Goal: Check status: Check status

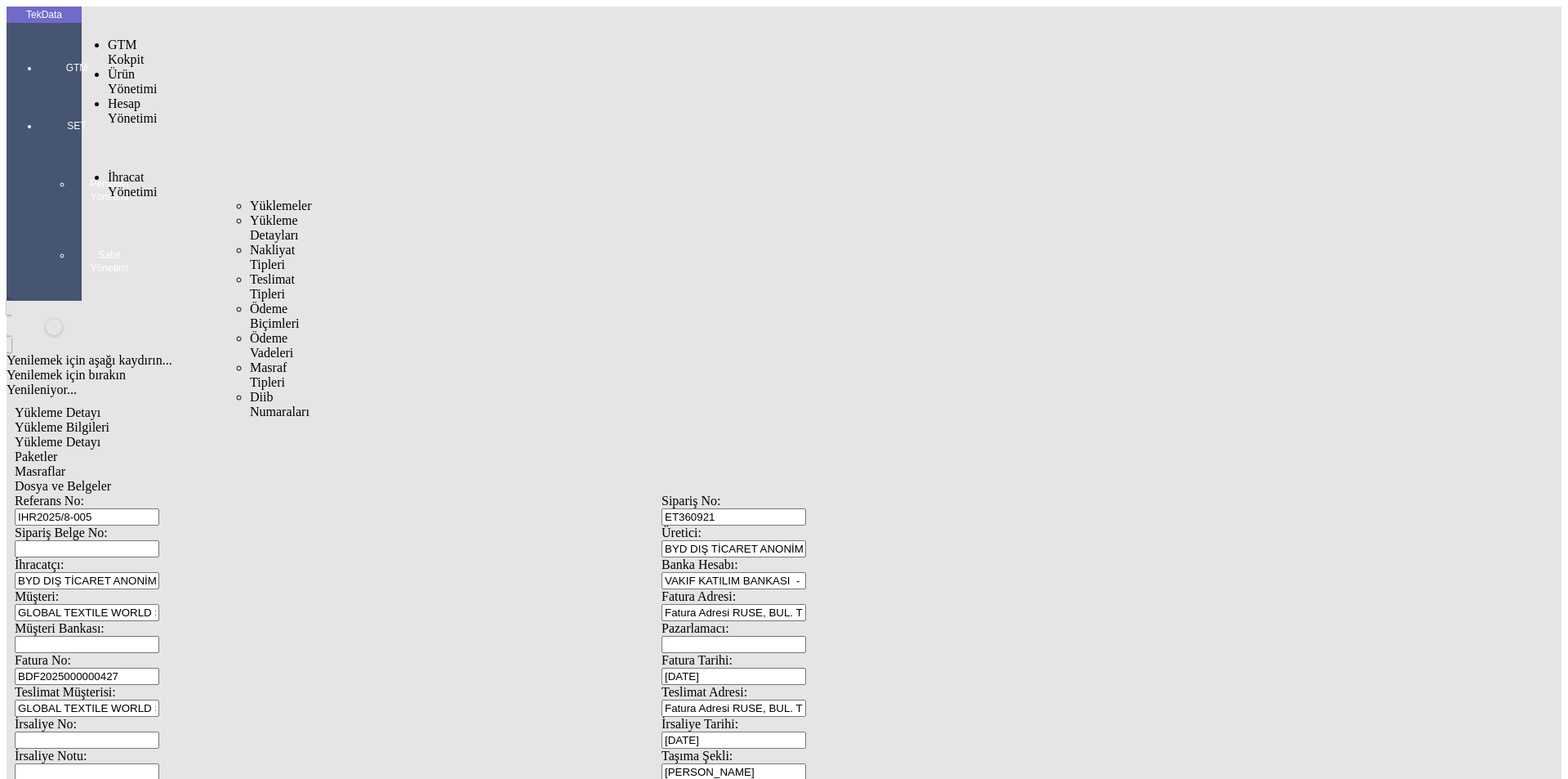
click at [250, 199] on span "Yüklemeler" at bounding box center [281, 205] width 62 height 14
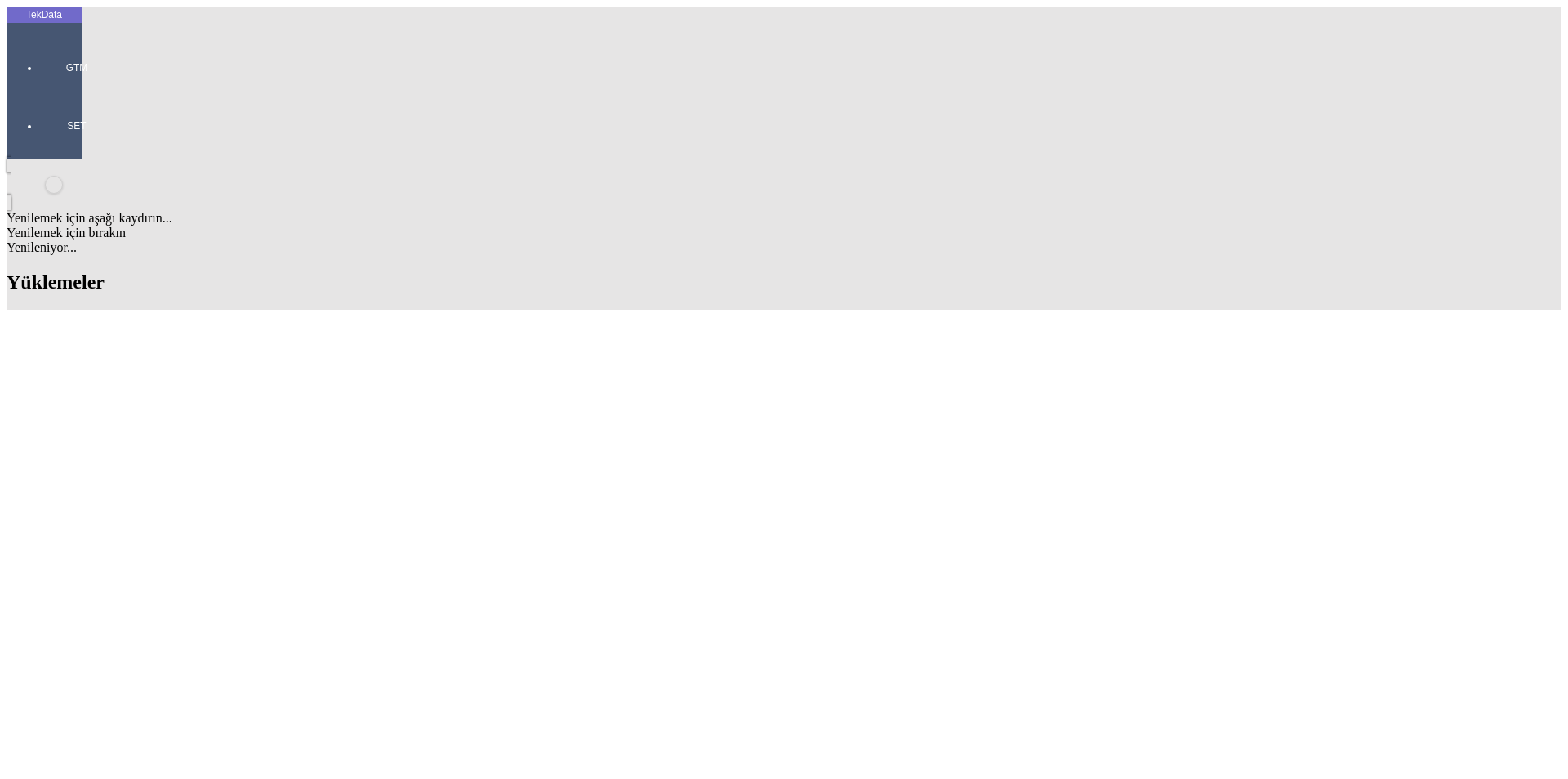
scroll to position [1307, 0]
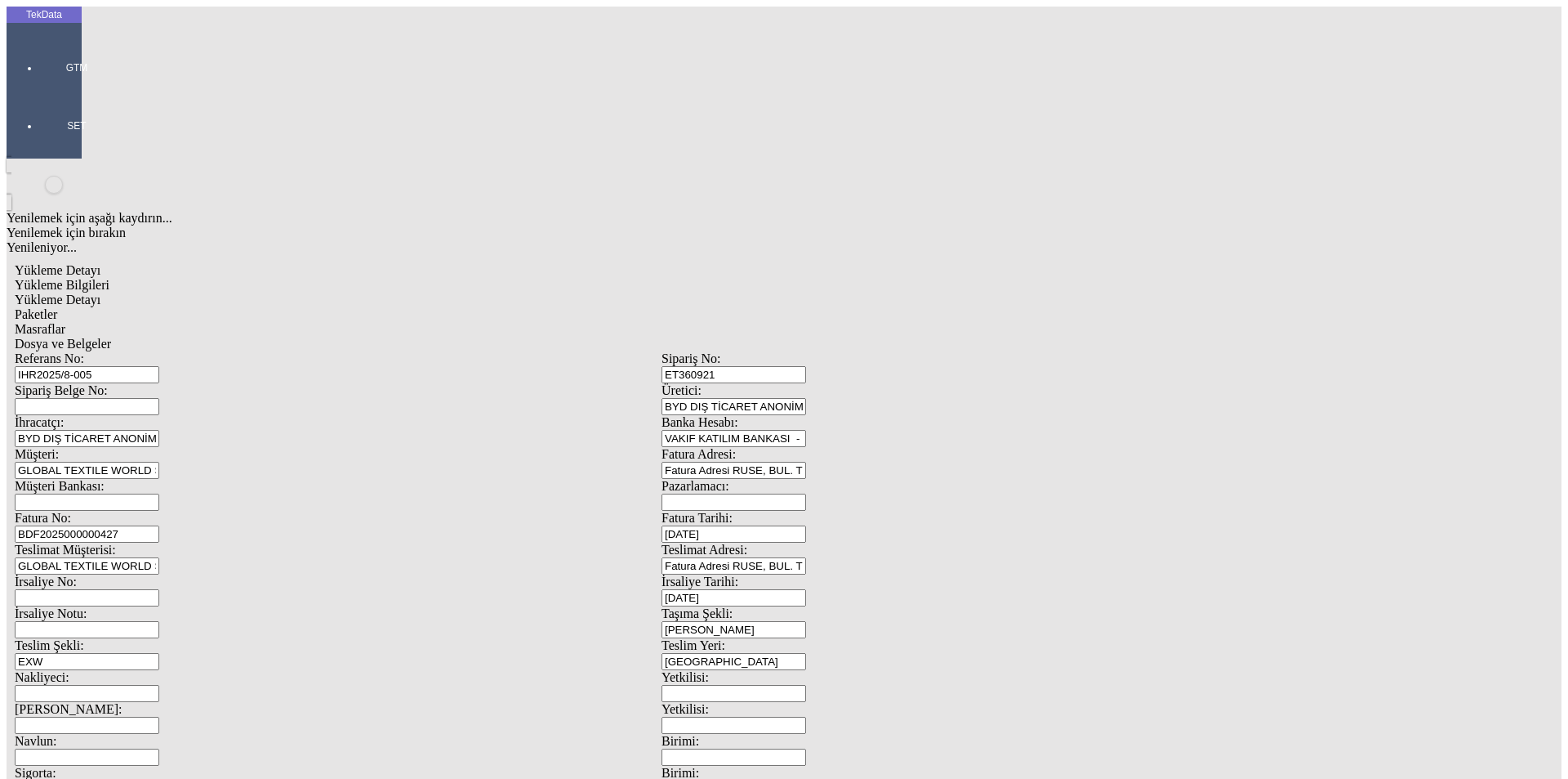
click at [111, 336] on span "Dosya ve Belgeler" at bounding box center [63, 343] width 96 height 14
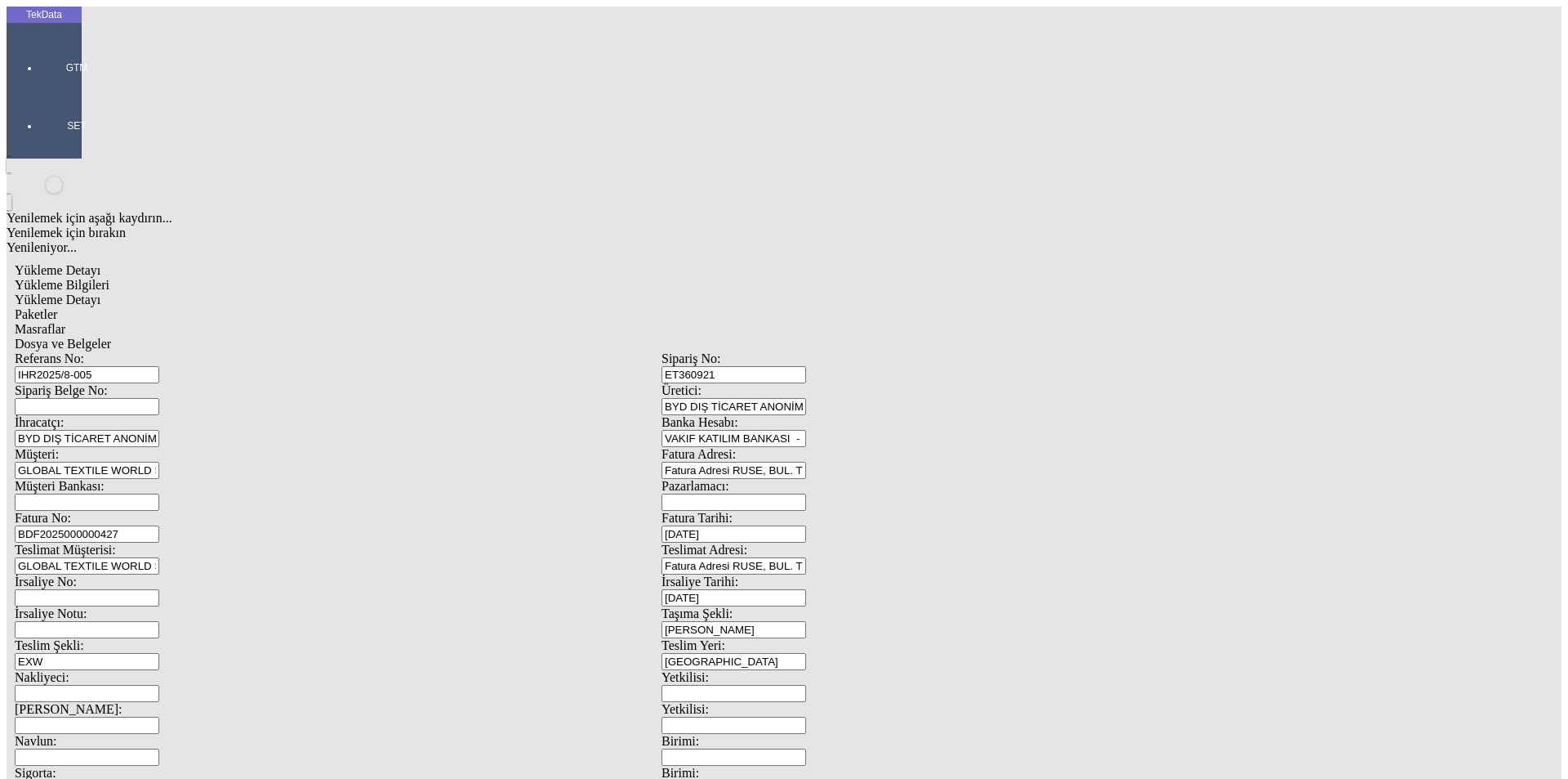
click at [109, 278] on span "Yükleme Bilgileri" at bounding box center [62, 285] width 95 height 14
click at [111, 336] on span "Dosya ve Belgeler" at bounding box center [63, 343] width 96 height 14
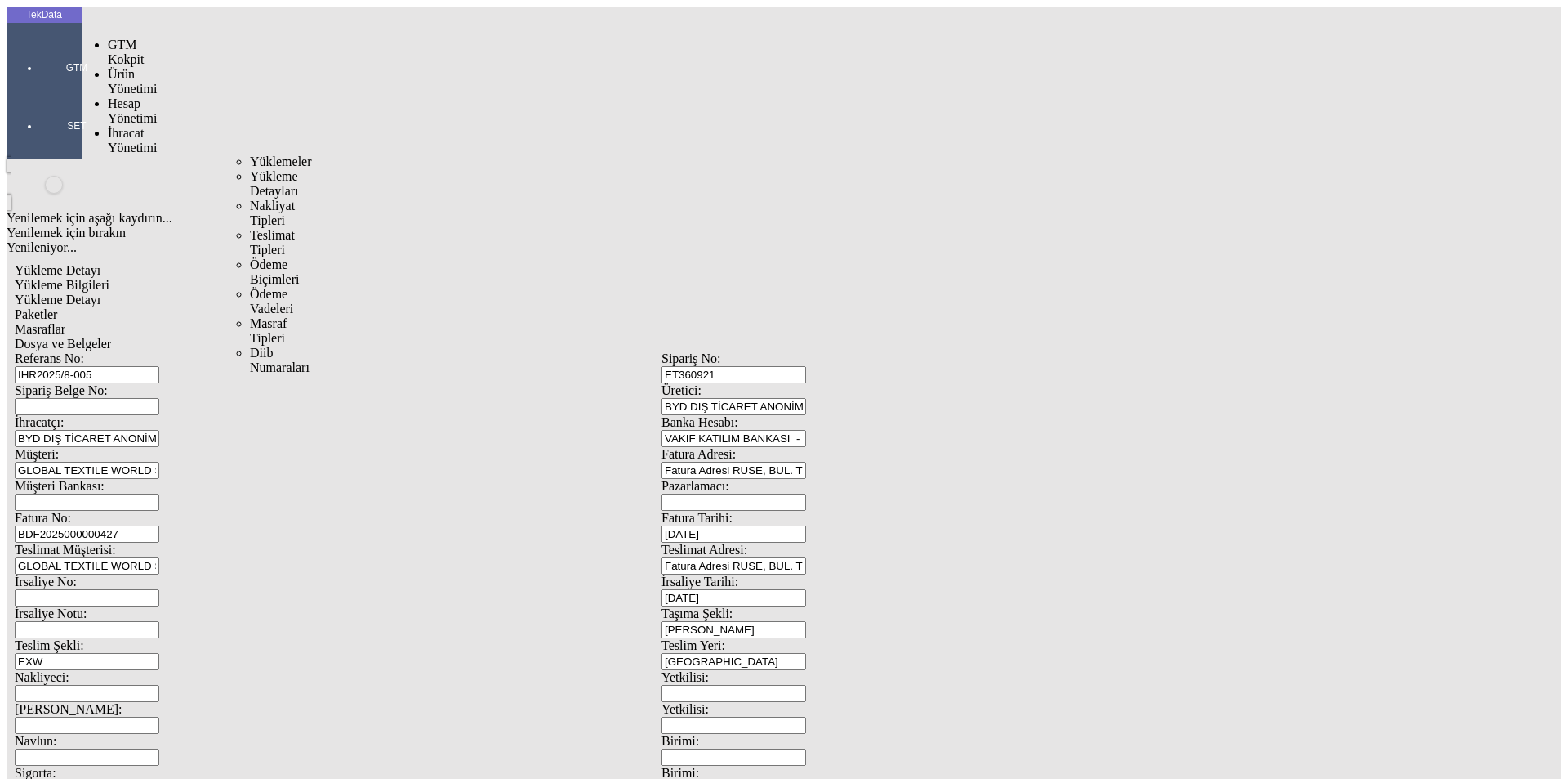
click at [250, 155] on span "Yüklemeler" at bounding box center [281, 162] width 62 height 14
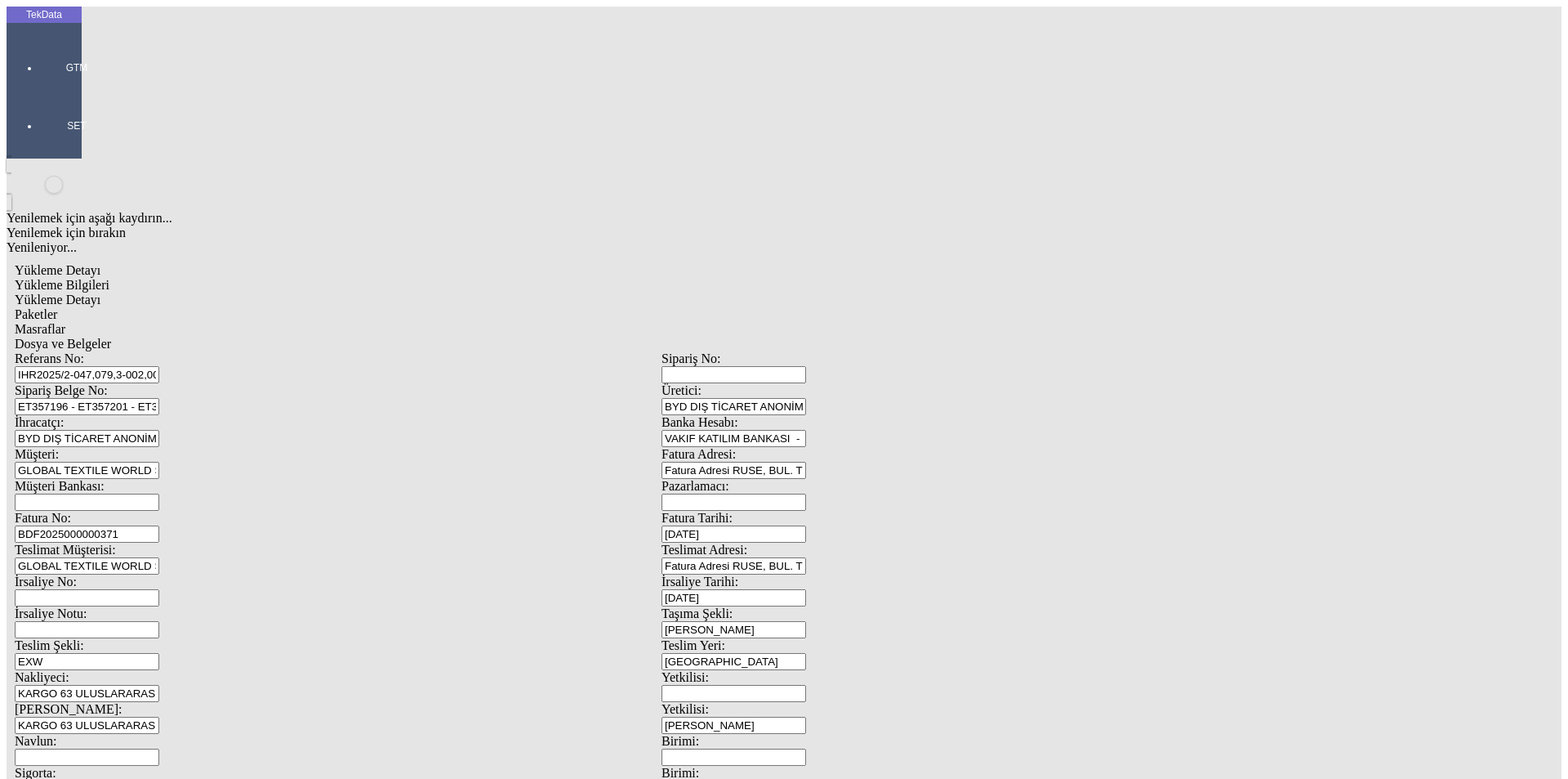
click at [305, 292] on div "Yükleme Detayı" at bounding box center [661, 299] width 1294 height 15
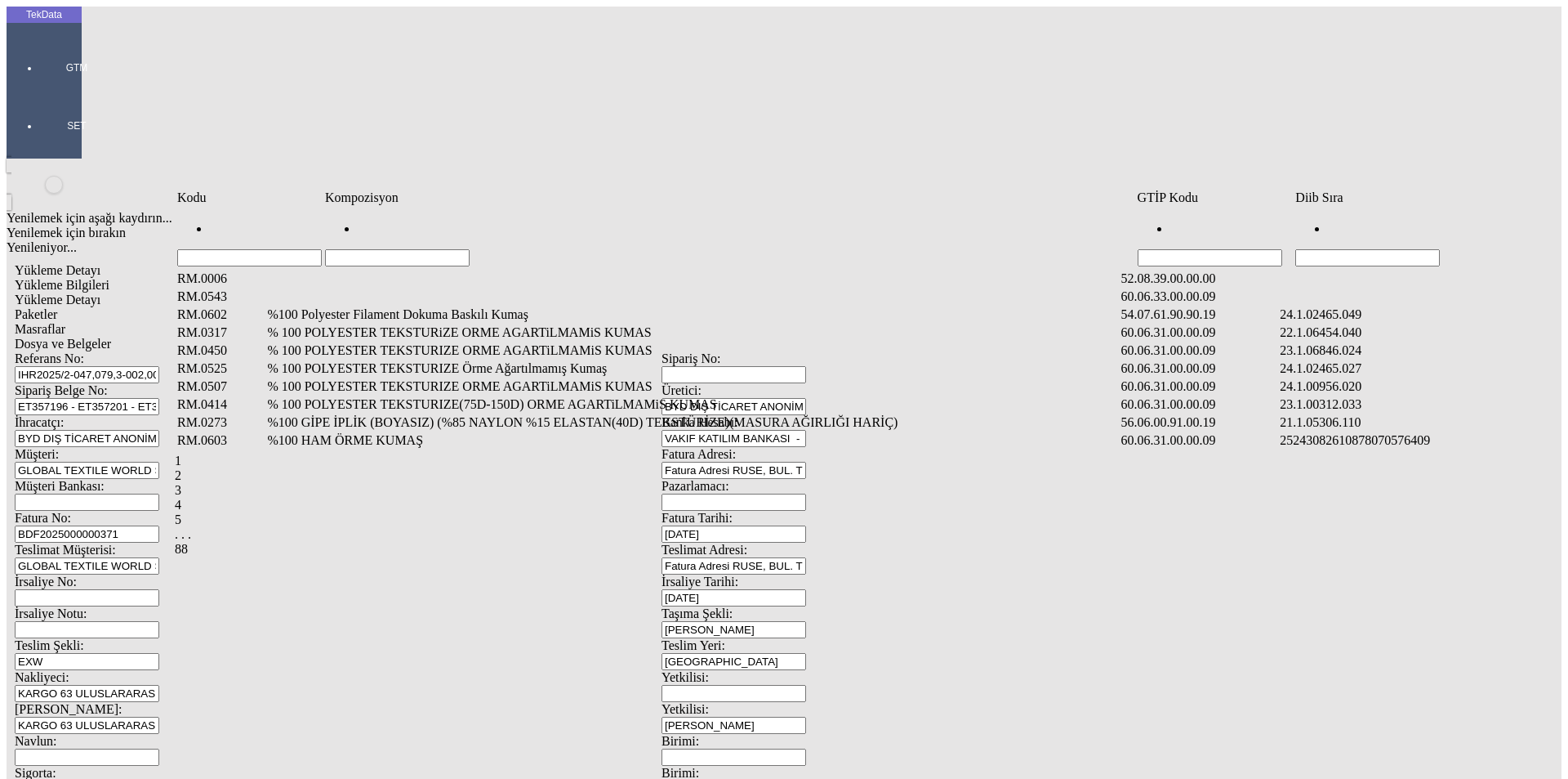
click at [328, 249] on input "Hücreyi Filtrele" at bounding box center [397, 258] width 144 height 17
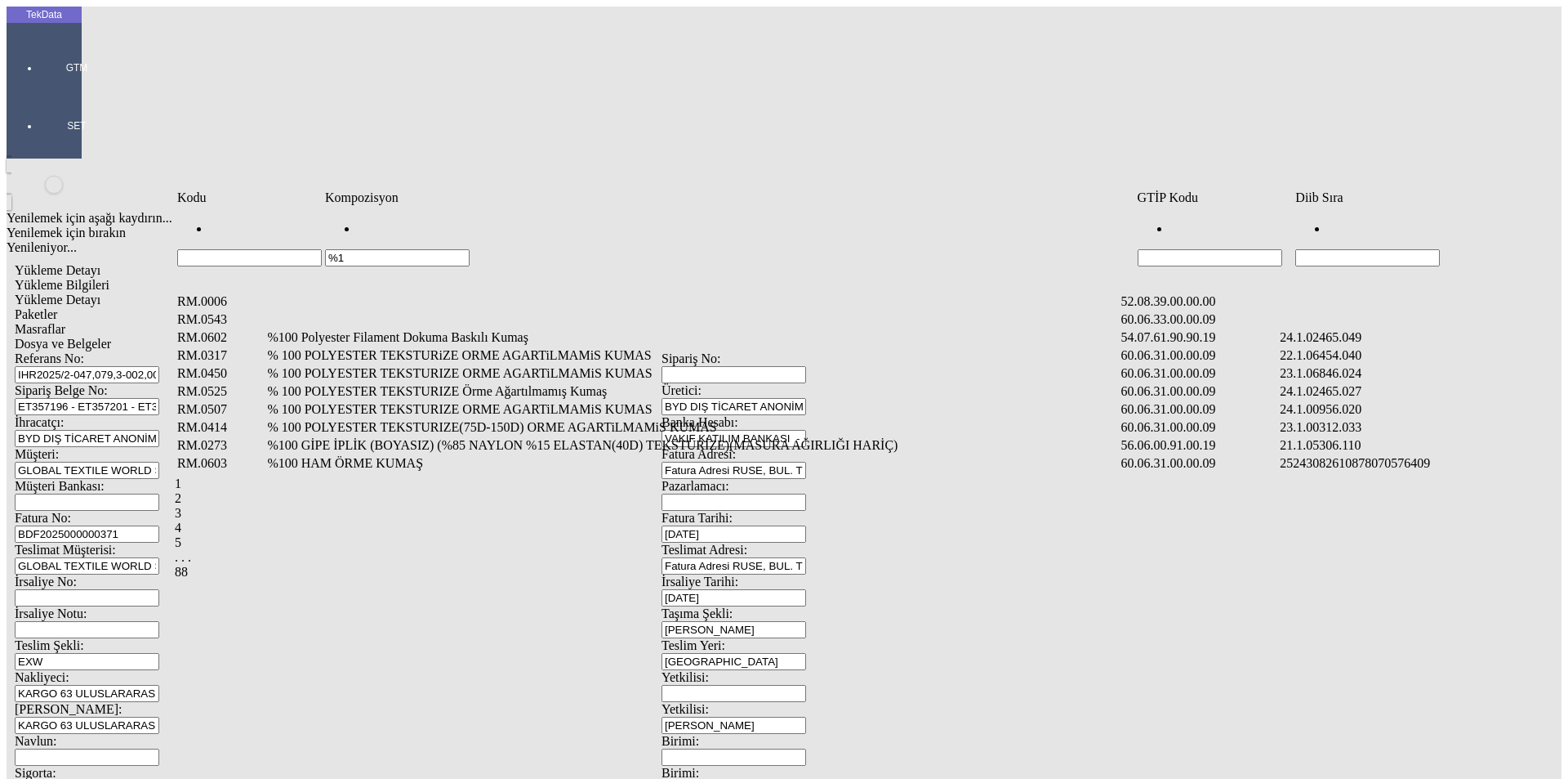
type input "%1"
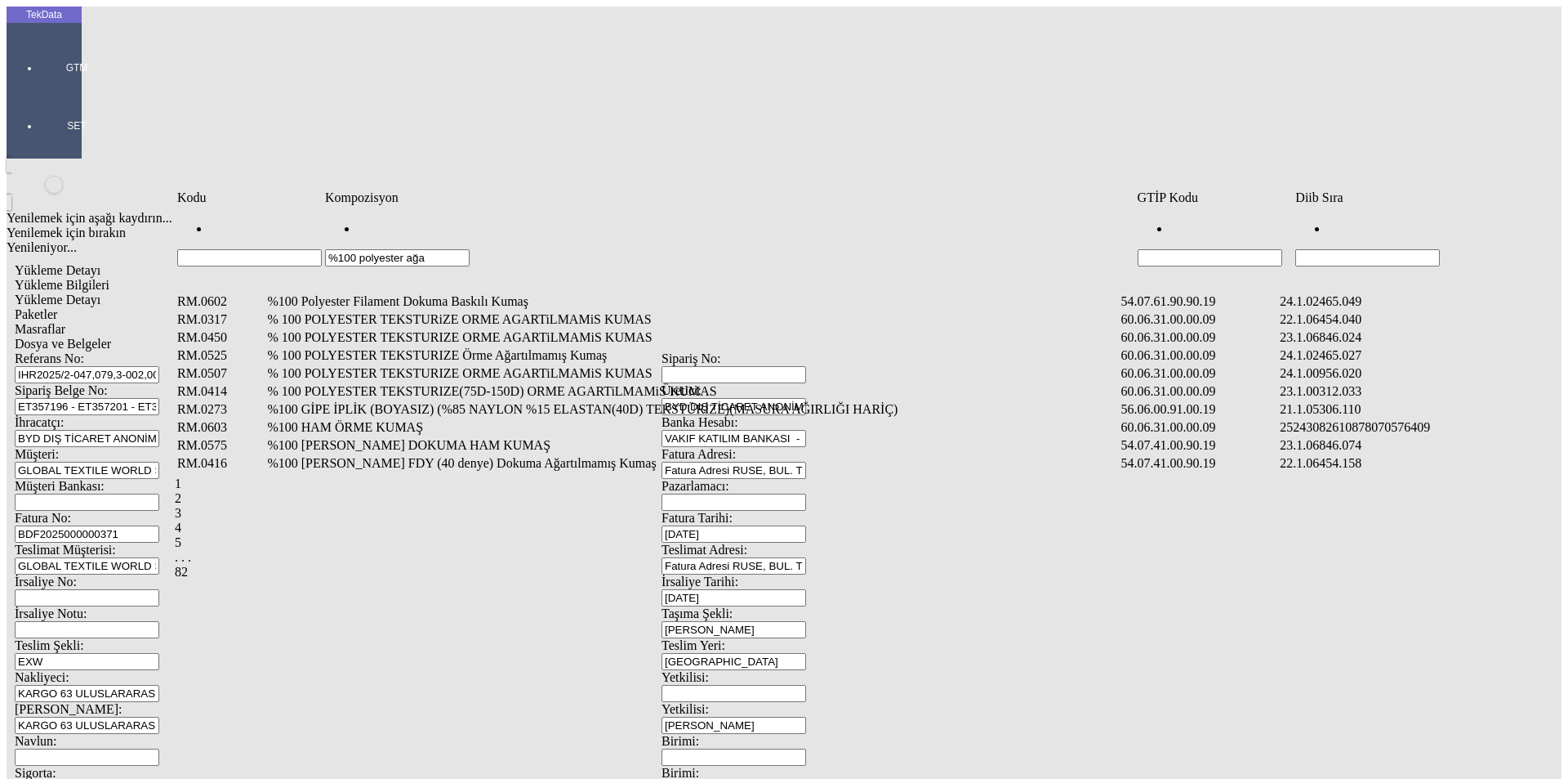
type input "%100 polyester ağa"
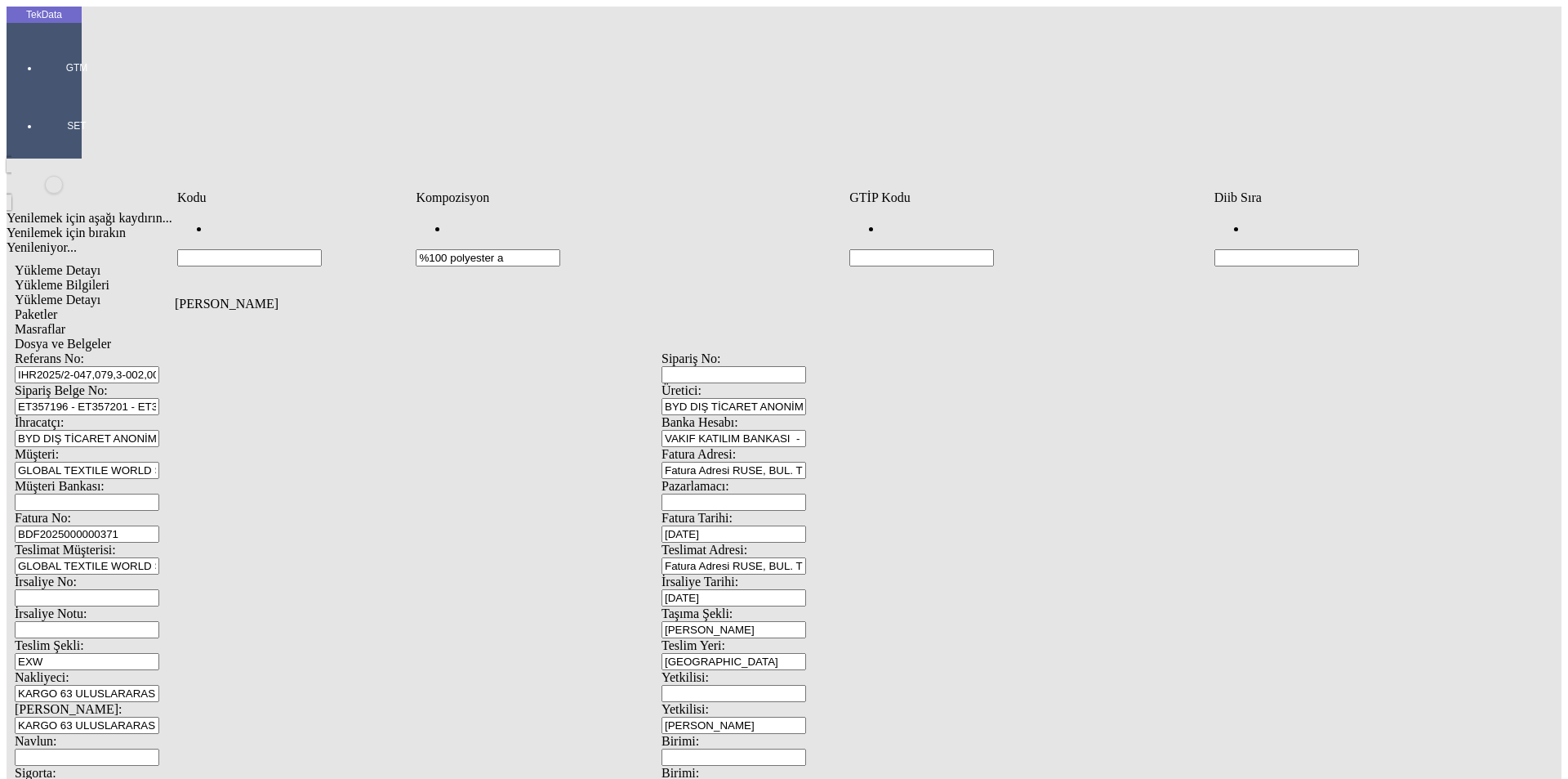
type input "%100 polyester a"
type input "%100 polyester"
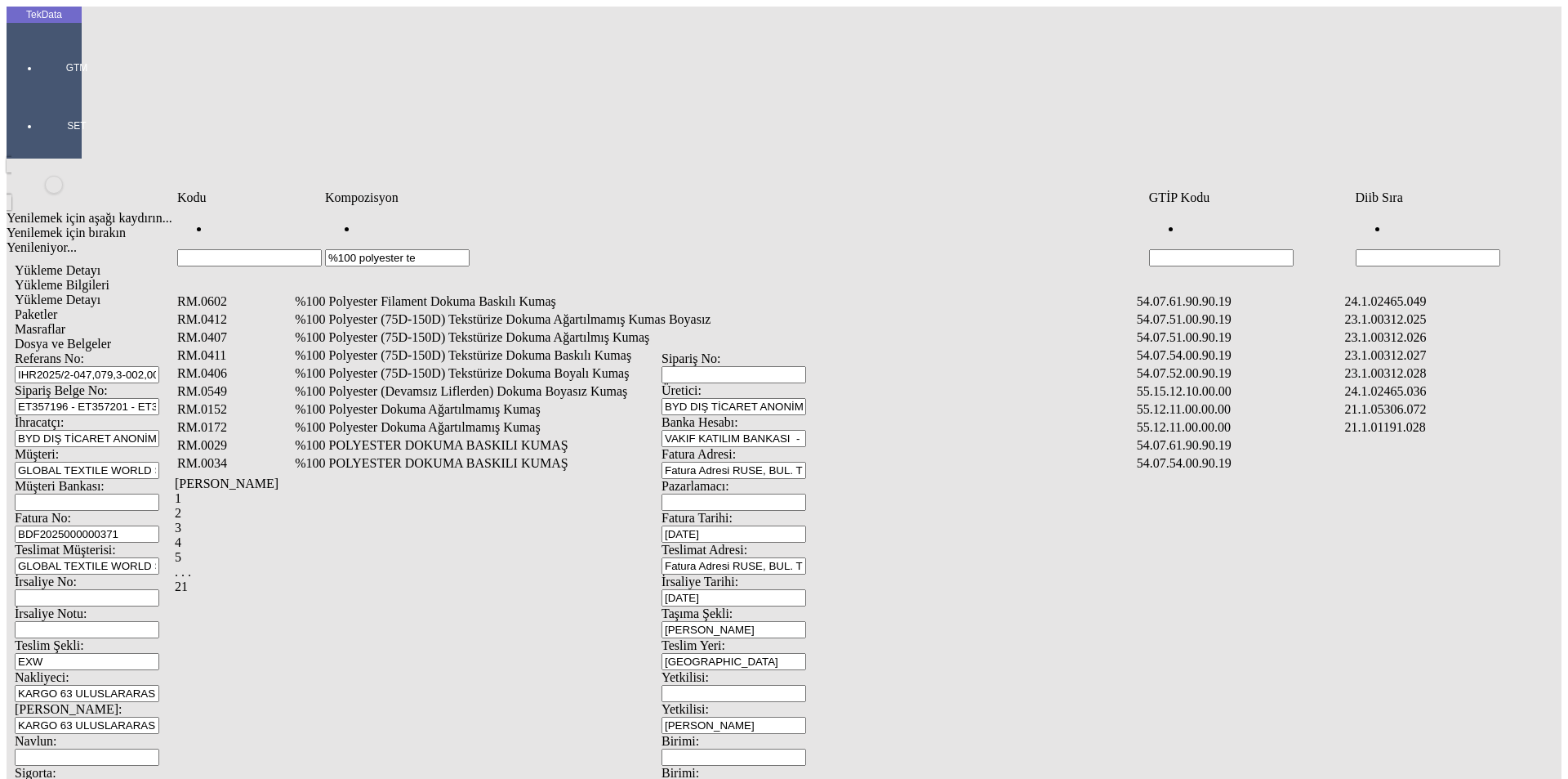
type input "%100 polyester te"
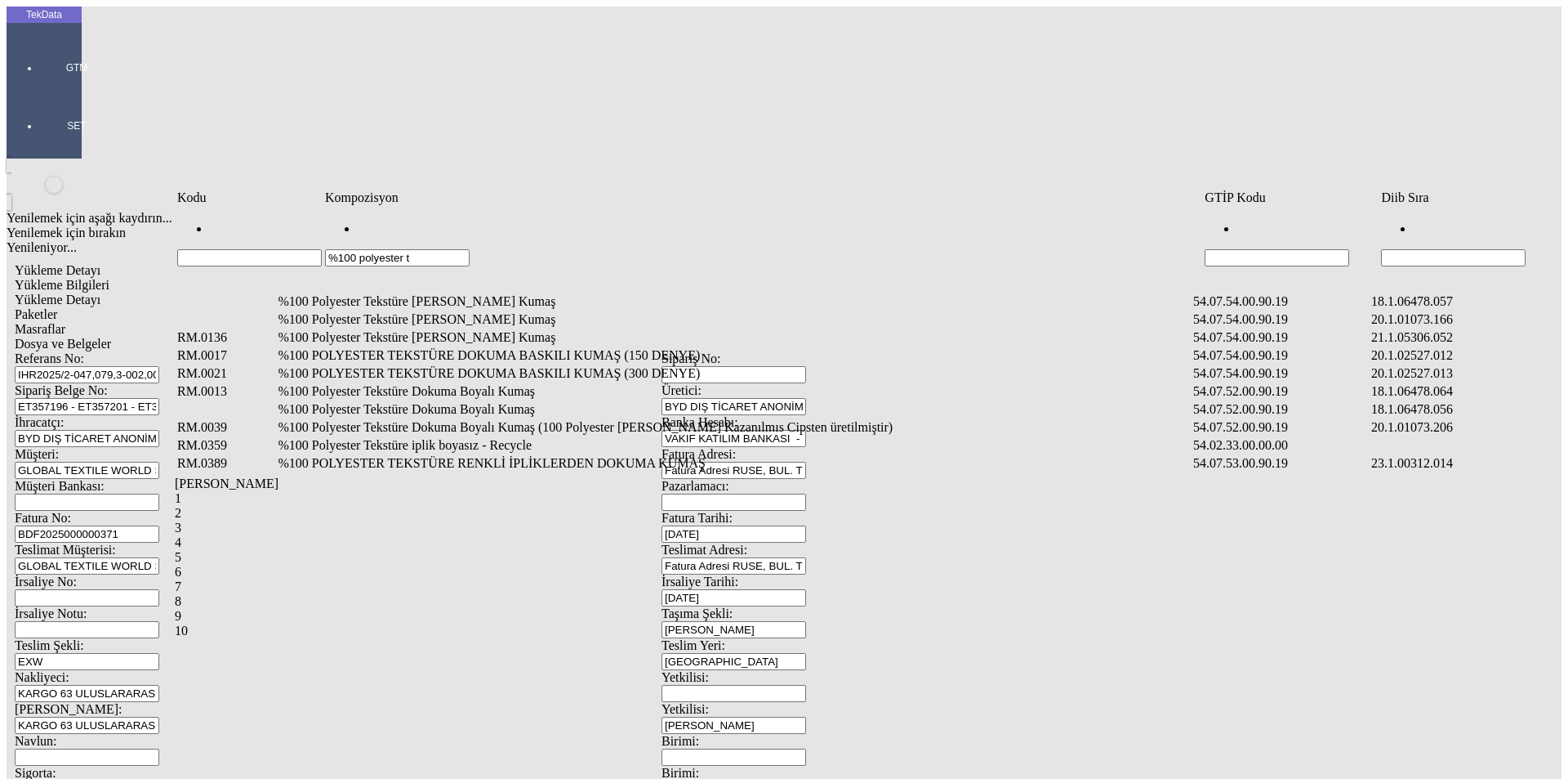
type input "%100 polyester t"
type input "%100 polyester"
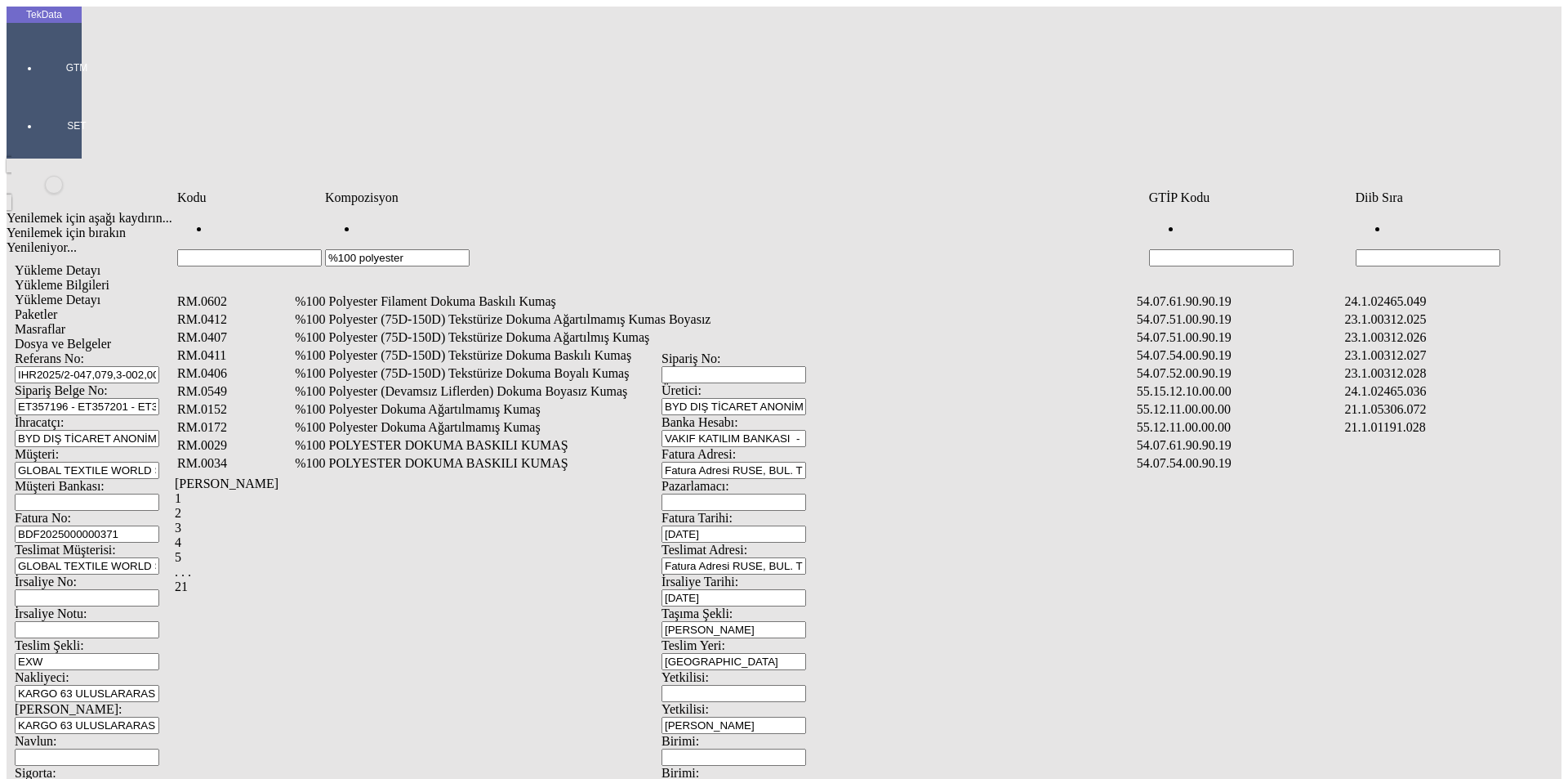
click at [1422, 249] on input "Hücreyi Filtrele" at bounding box center [1428, 258] width 144 height 17
type input "2465"
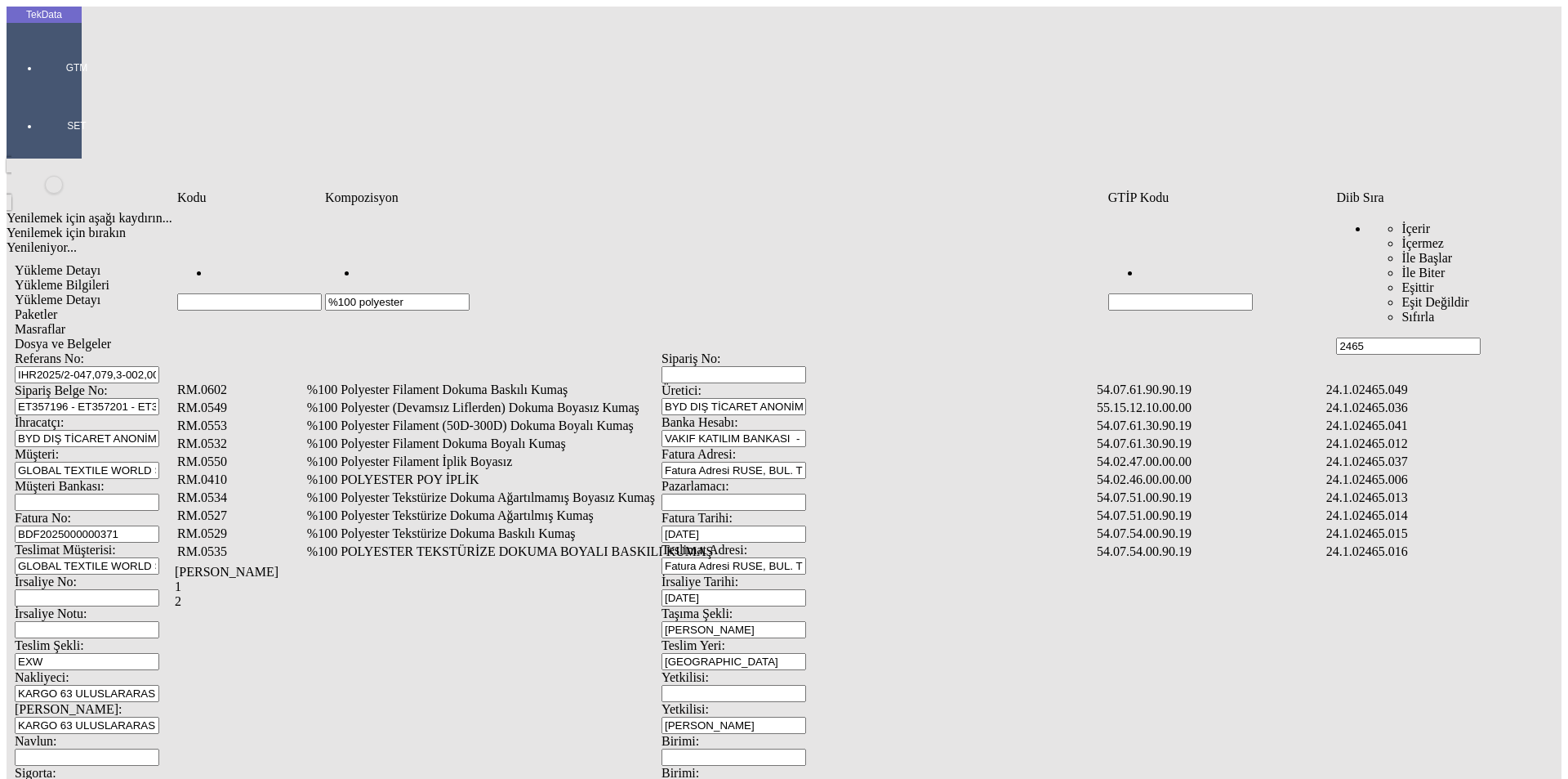
click at [469, 293] on input "%100 polyester" at bounding box center [397, 302] width 144 height 17
type input "%100 polyester a"
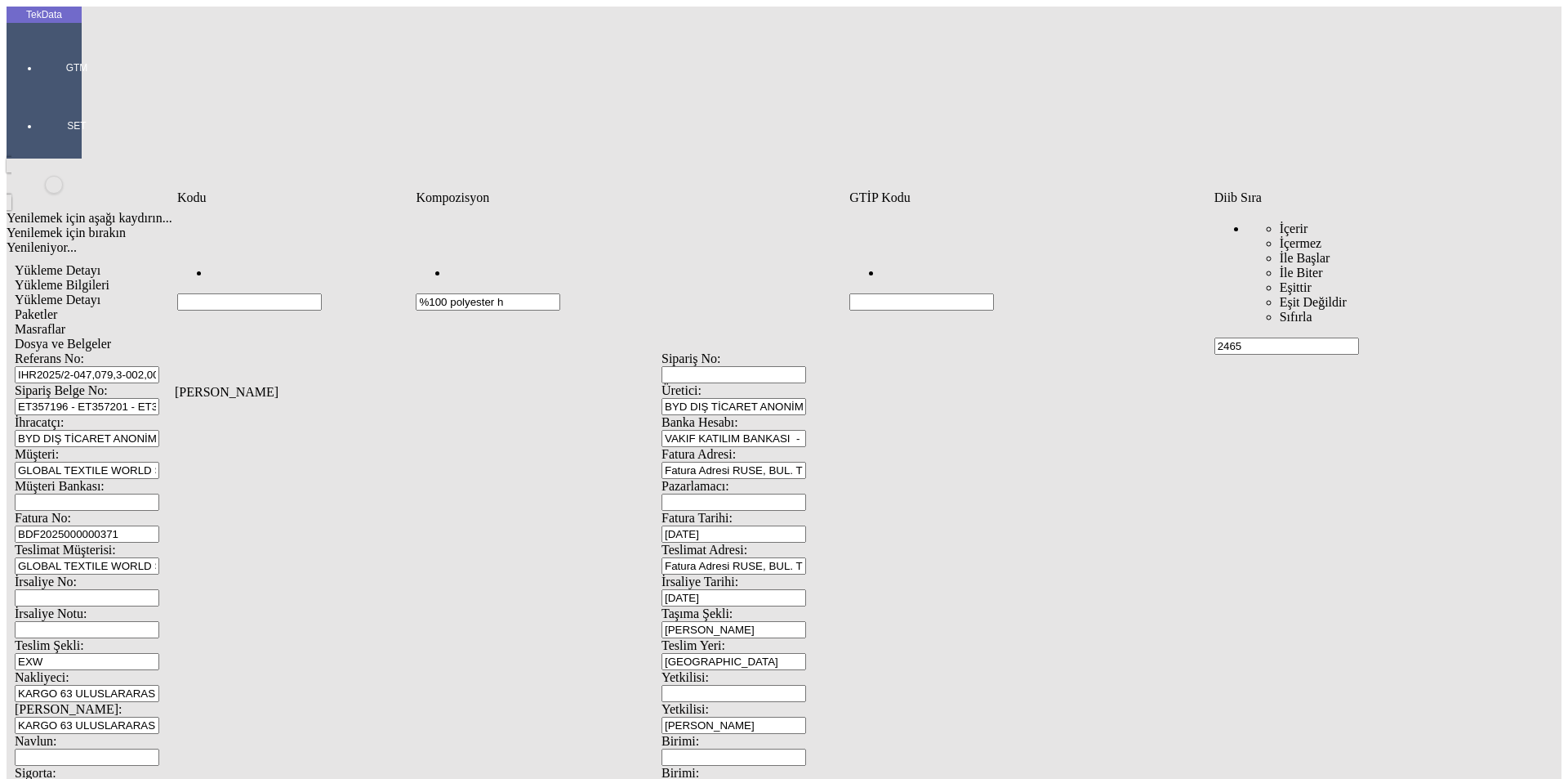
type input "%100 polyester h"
type input "%100 polyester"
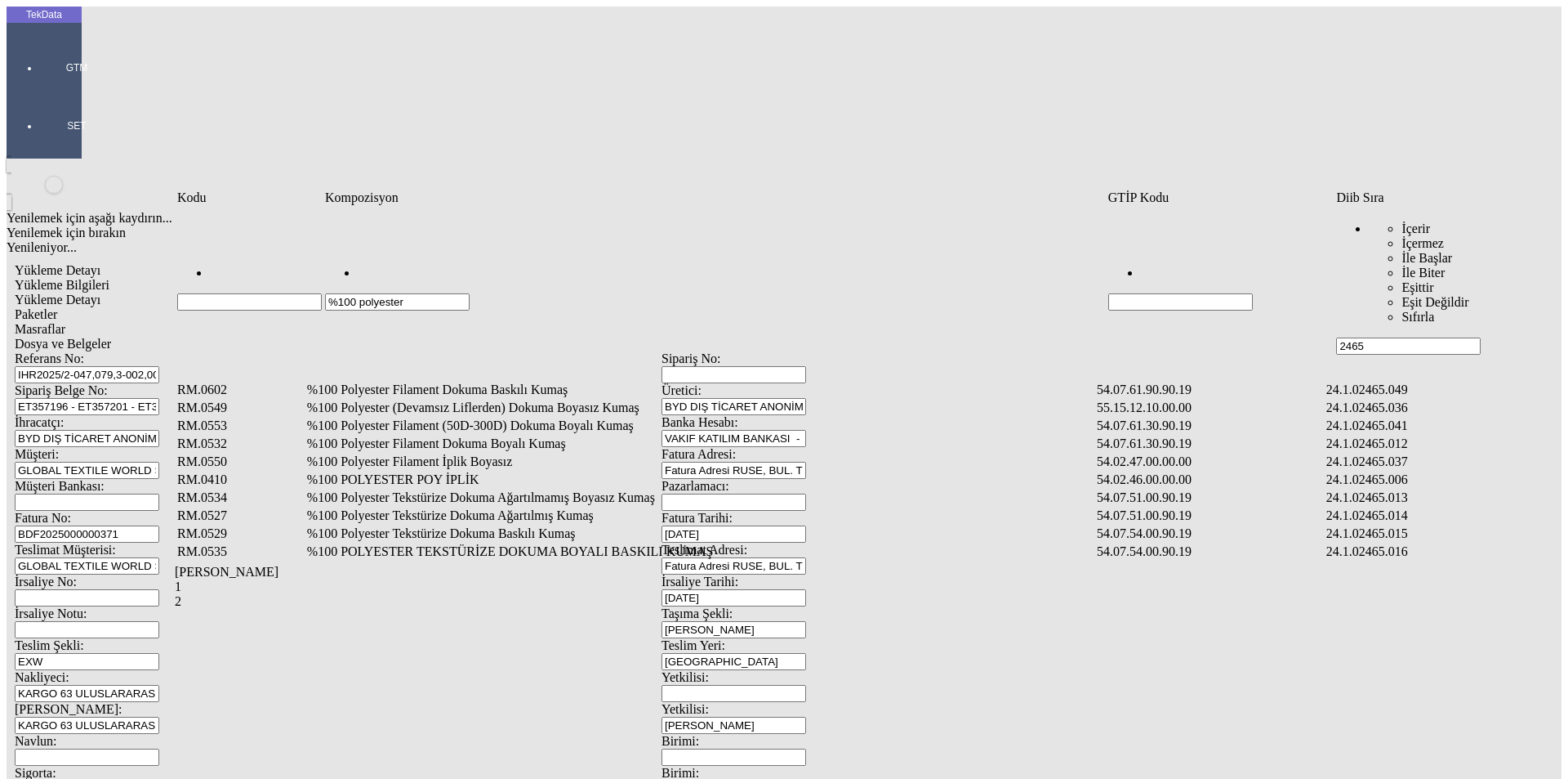
type input "%100 polyester"
type input "%100 polyester h"
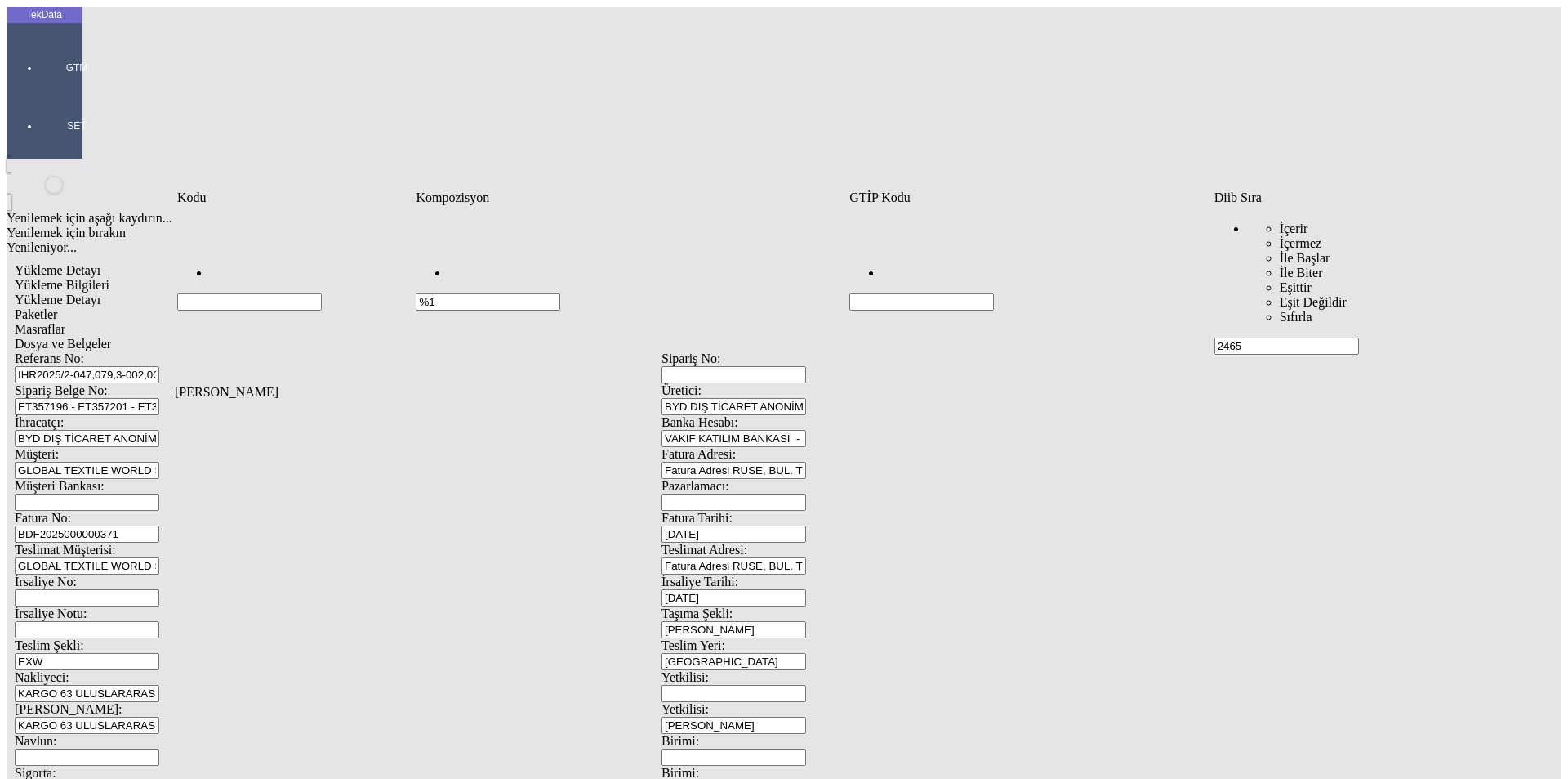
type input "%"
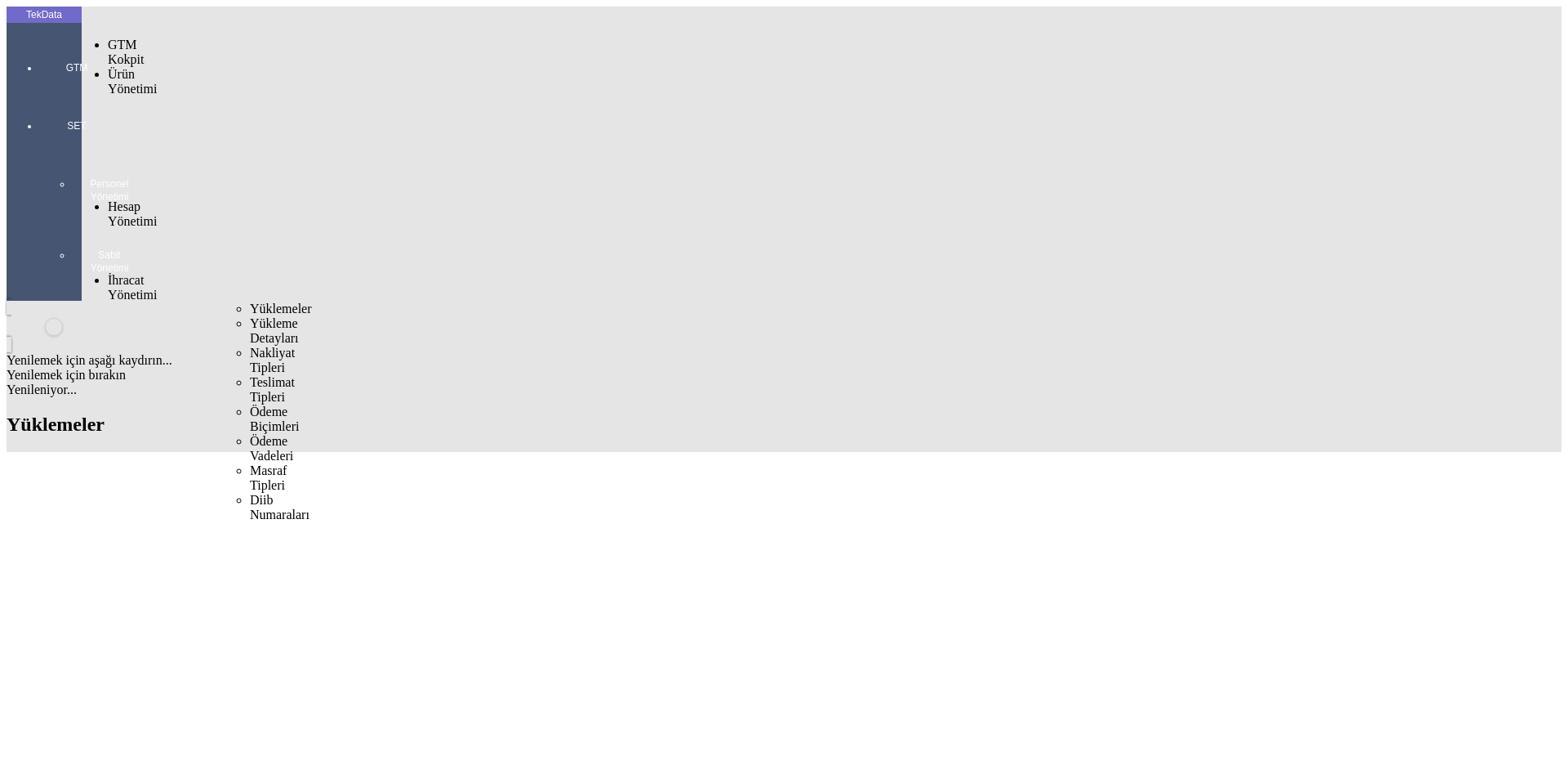
click at [250, 302] on span "Yüklemeler" at bounding box center [281, 309] width 62 height 14
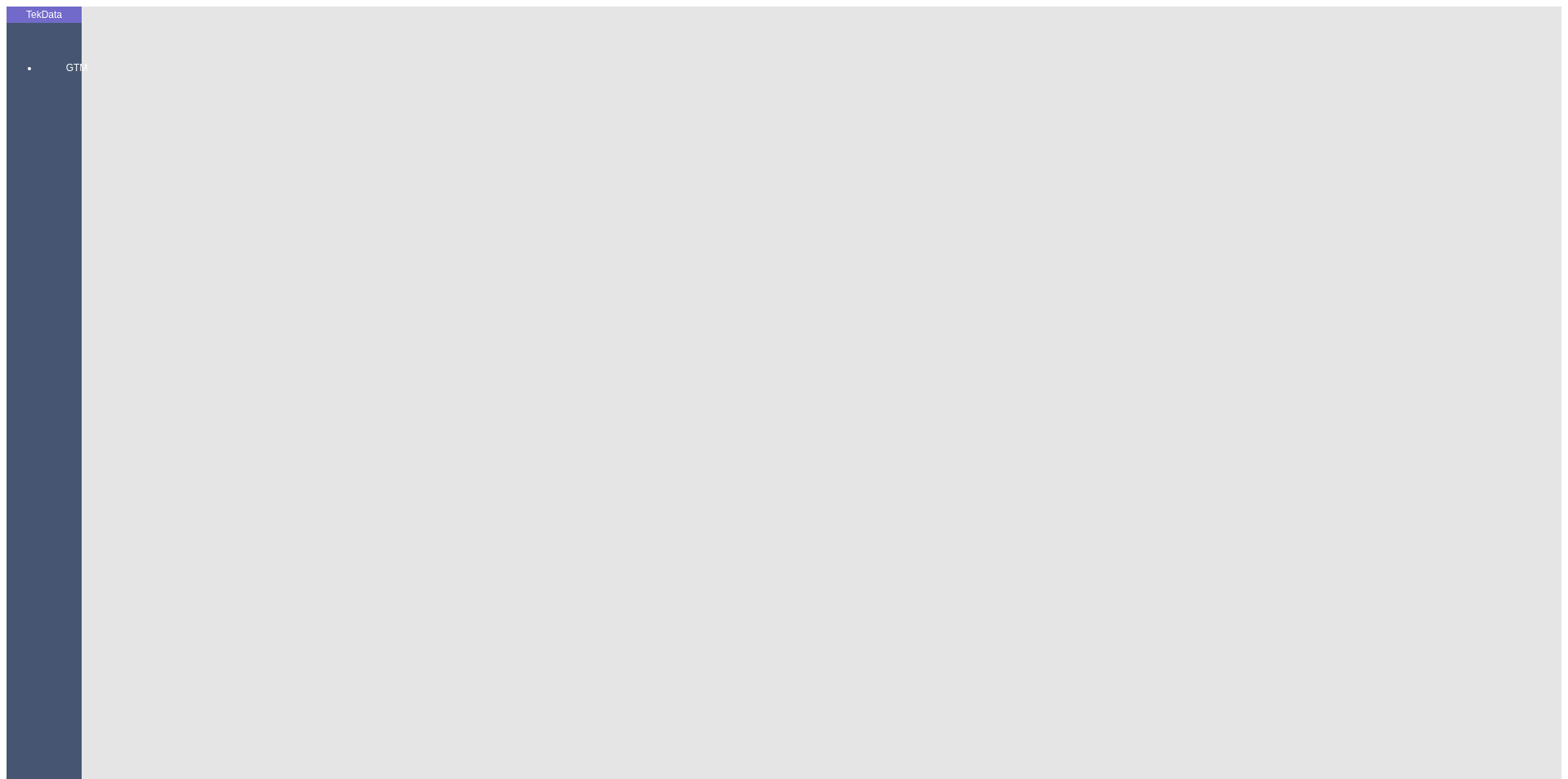
scroll to position [82, 0]
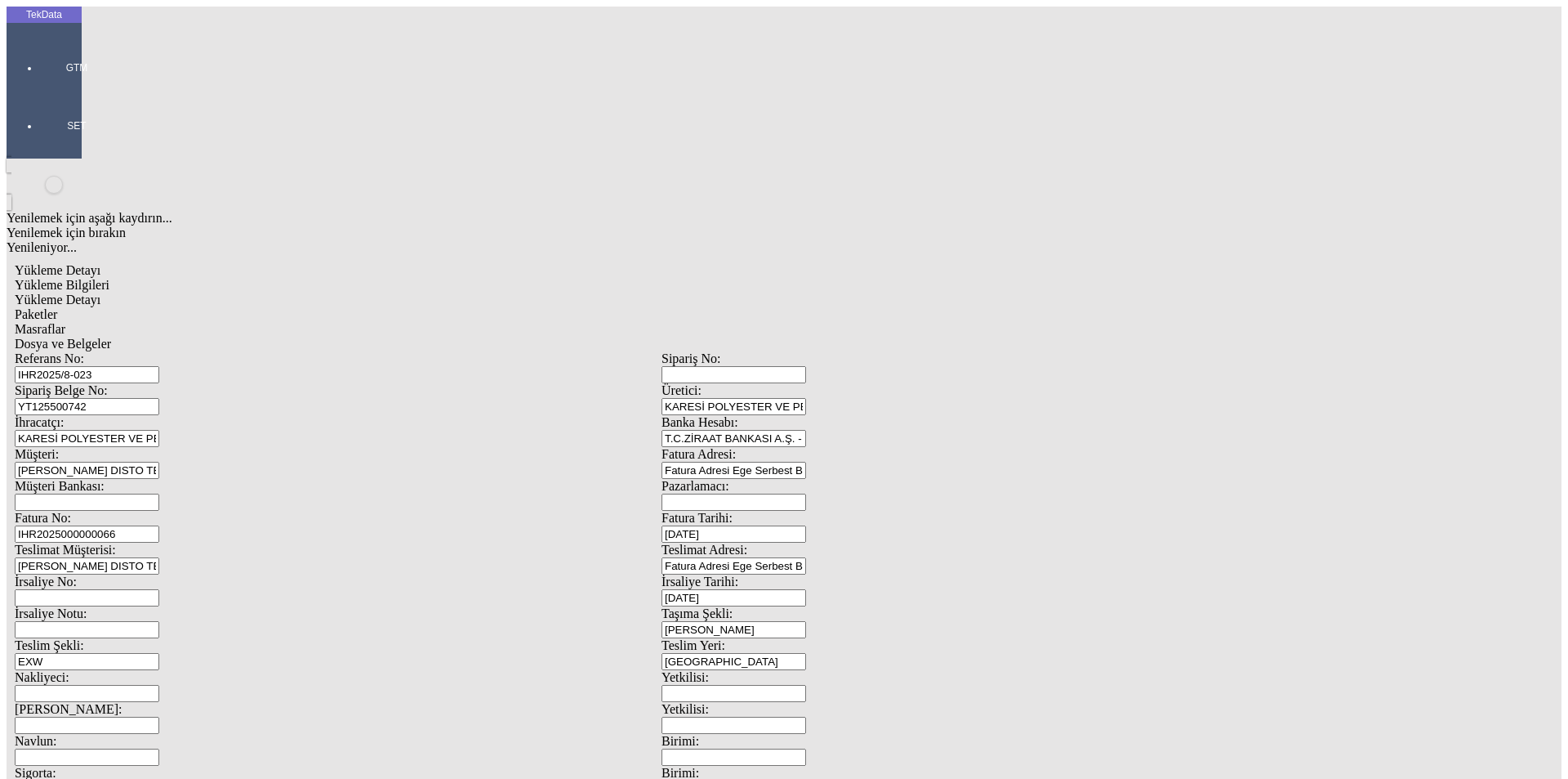
drag, startPoint x: 302, startPoint y: 150, endPoint x: 210, endPoint y: 150, distance: 92.0
click at [210, 383] on div "Sipariş Belge No: YT125500742" at bounding box center [338, 399] width 647 height 32
drag, startPoint x: 249, startPoint y: 146, endPoint x: 230, endPoint y: 144, distance: 19.1
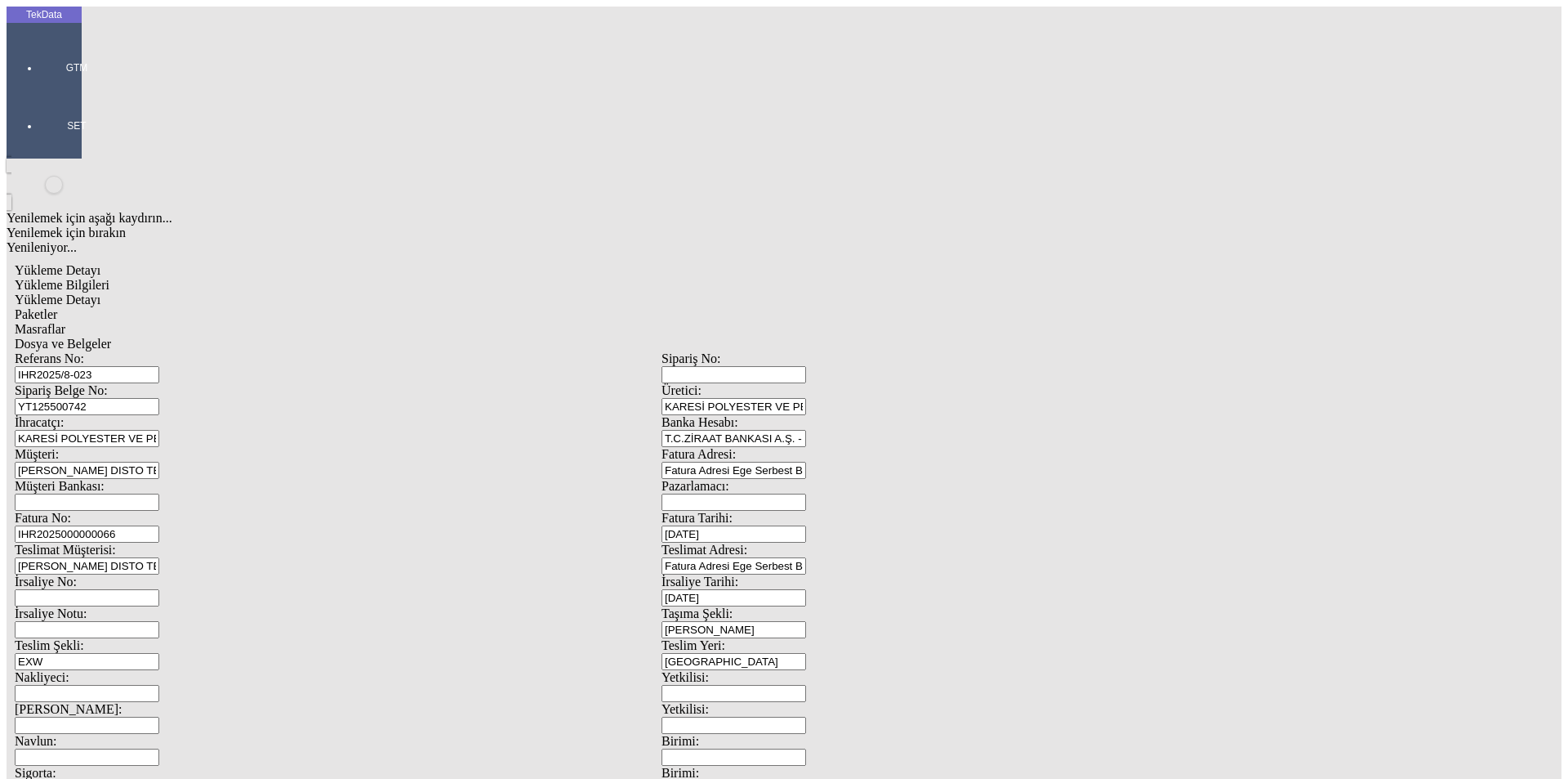
scroll to position [0, 0]
click at [101, 292] on span "Yükleme Detayı" at bounding box center [58, 299] width 86 height 14
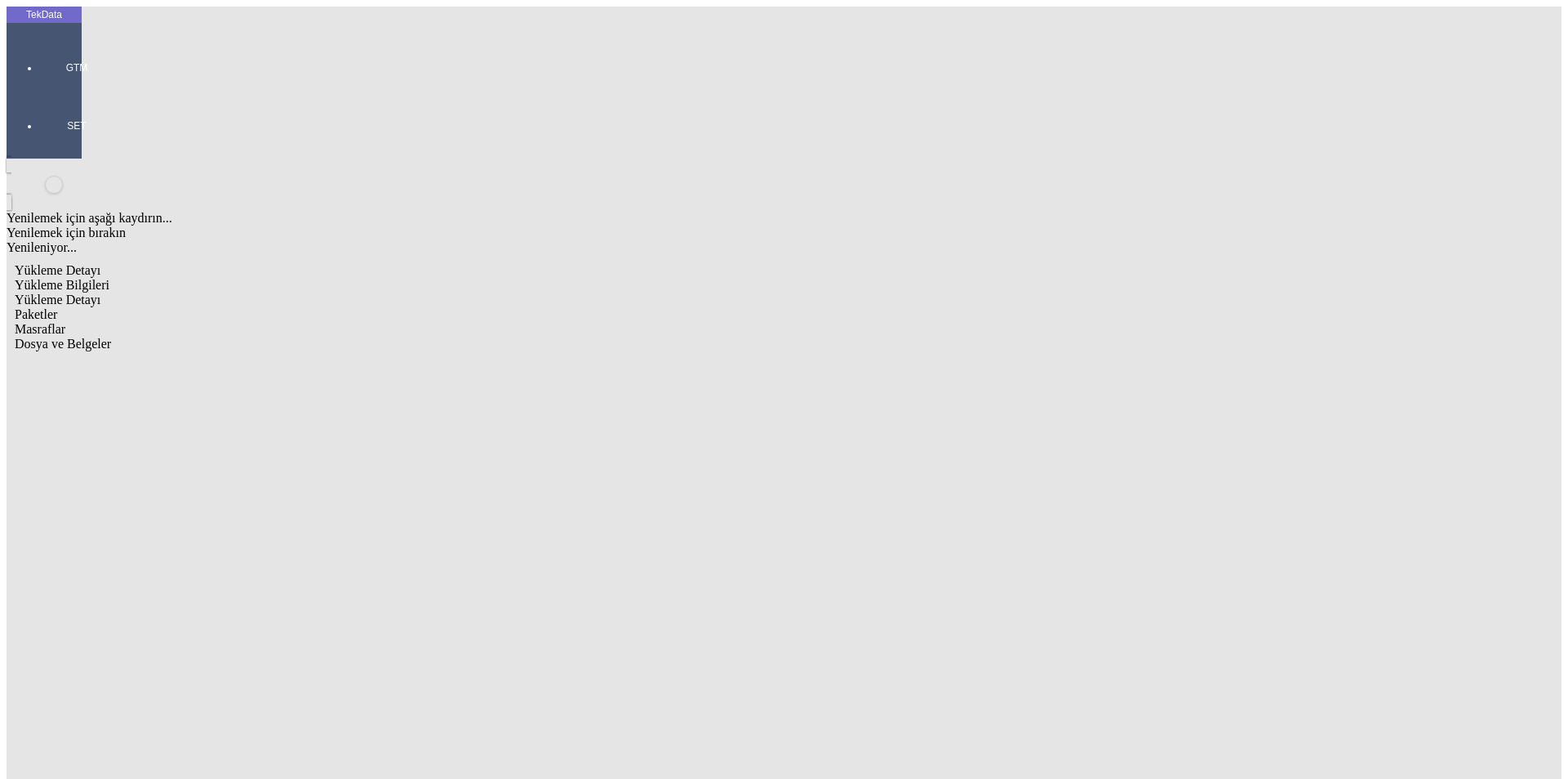
click at [109, 278] on span "Yükleme Bilgileri" at bounding box center [62, 285] width 95 height 14
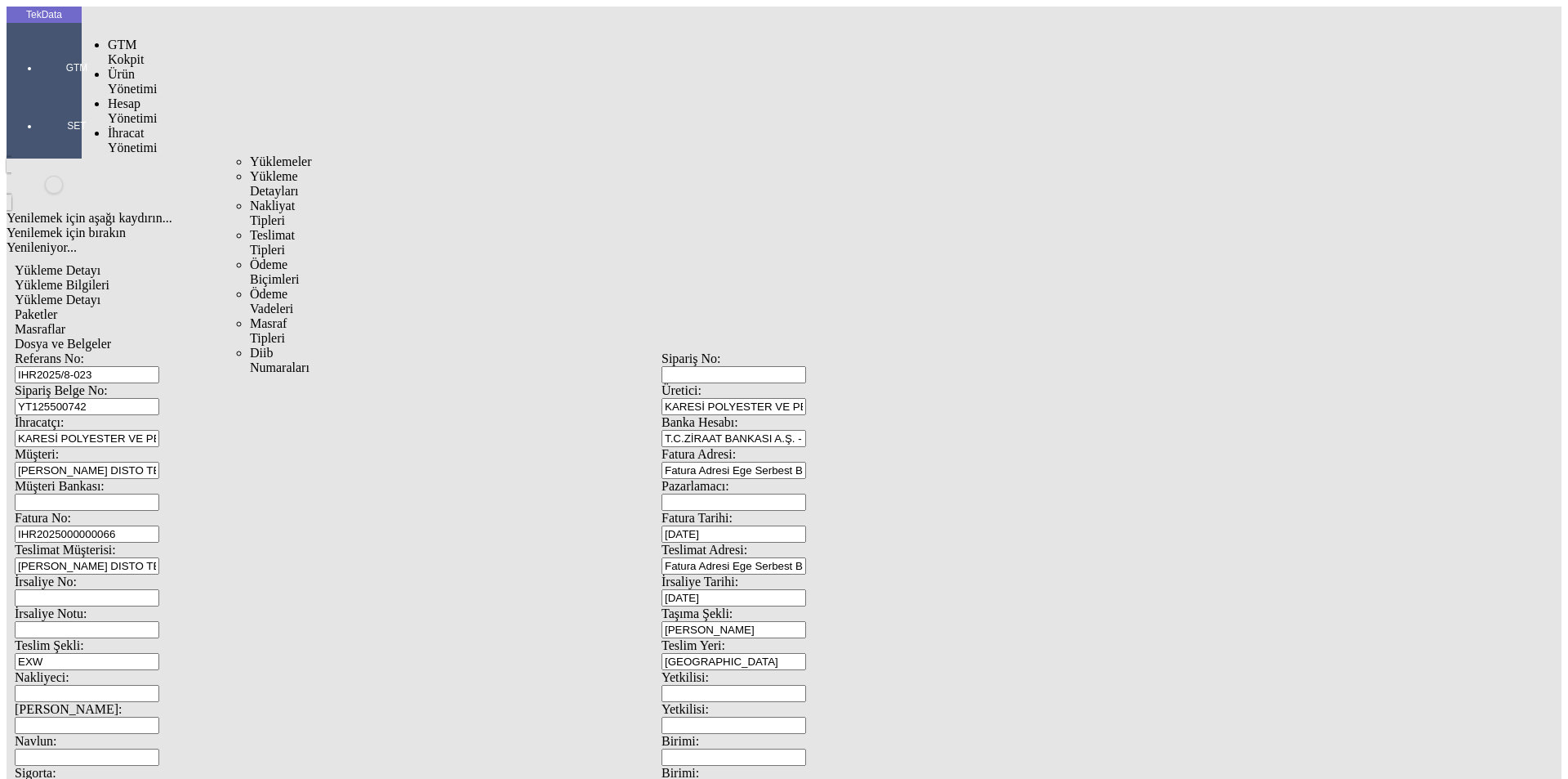
click at [250, 155] on span "Yüklemeler" at bounding box center [281, 162] width 62 height 14
